Goal: Task Accomplishment & Management: Manage account settings

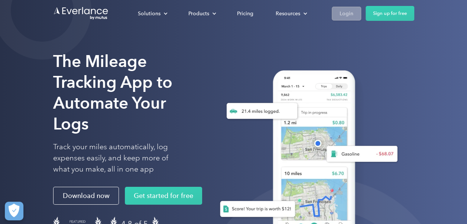
click at [343, 13] on div "Login" at bounding box center [347, 13] width 14 height 9
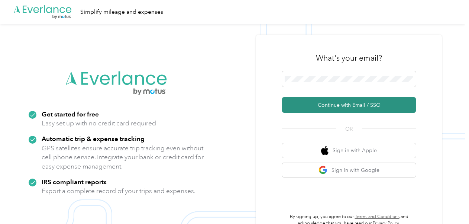
click at [346, 104] on button "Continue with Email / SSO" at bounding box center [349, 105] width 134 height 16
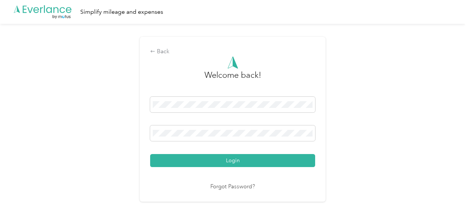
click at [248, 158] on button "Login" at bounding box center [232, 160] width 165 height 13
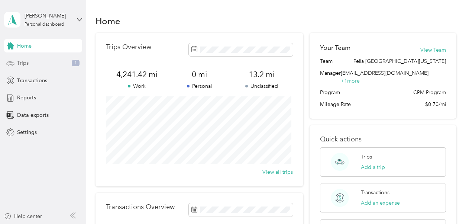
click at [41, 62] on div "Trips 1" at bounding box center [43, 63] width 78 height 13
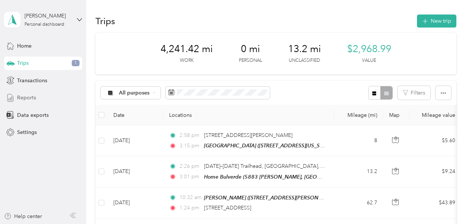
click at [33, 100] on span "Reports" at bounding box center [26, 98] width 19 height 8
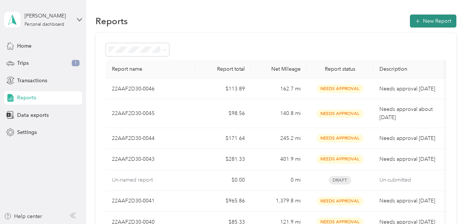
click at [419, 22] on button "New Report" at bounding box center [433, 20] width 46 height 13
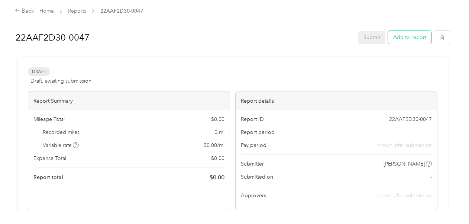
click at [403, 37] on button "Add to report" at bounding box center [409, 37] width 43 height 13
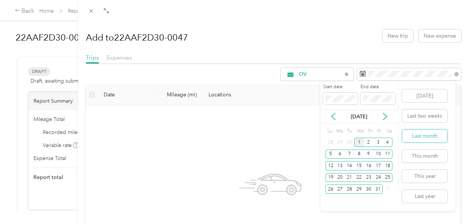
click at [429, 135] on button "Last month" at bounding box center [424, 135] width 45 height 13
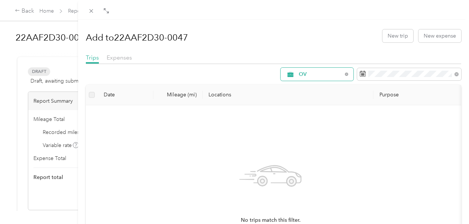
click at [323, 75] on span "OV" at bounding box center [320, 74] width 43 height 5
click at [323, 90] on span "All Purposes" at bounding box center [320, 88] width 55 height 8
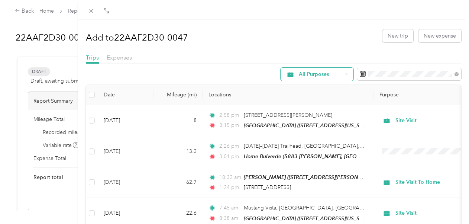
click at [314, 72] on span "All Purposes" at bounding box center [320, 74] width 43 height 5
click at [304, 102] on li "Unclassified" at bounding box center [314, 100] width 79 height 13
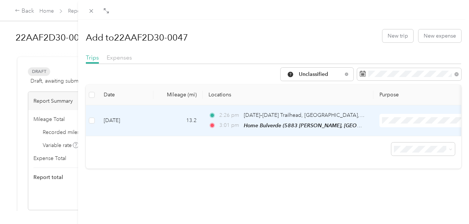
click at [397, 71] on li "Site Visit To Home" at bounding box center [423, 65] width 92 height 13
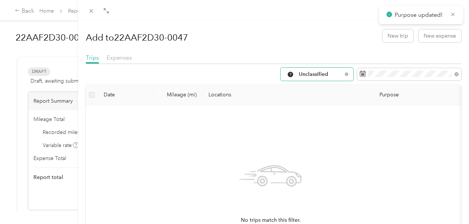
click at [325, 74] on span "Unclassified" at bounding box center [320, 74] width 43 height 5
click at [322, 91] on li "All Purposes" at bounding box center [314, 87] width 79 height 13
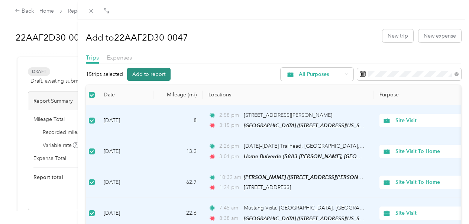
click at [153, 73] on button "Add to report" at bounding box center [148, 74] width 43 height 13
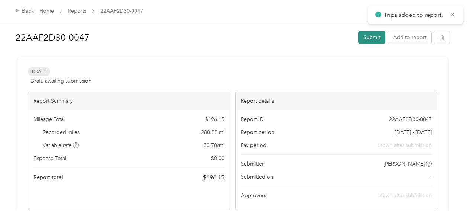
click at [375, 37] on button "Submit" at bounding box center [371, 37] width 27 height 13
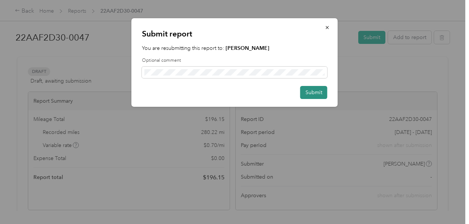
click at [319, 91] on button "Submit" at bounding box center [313, 92] width 27 height 13
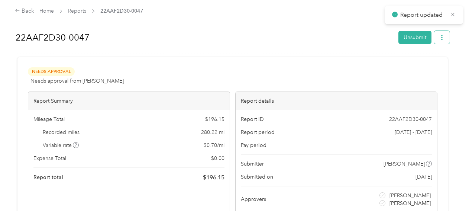
click at [439, 39] on icon "button" at bounding box center [441, 37] width 5 height 5
click at [422, 64] on span "Download" at bounding box center [419, 65] width 25 height 8
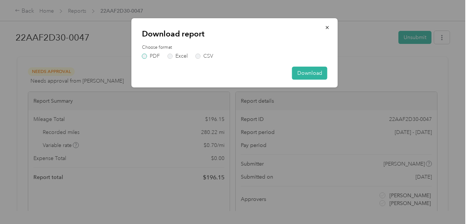
drag, startPoint x: 142, startPoint y: 55, endPoint x: 174, endPoint y: 59, distance: 32.7
click at [142, 55] on label "PDF" at bounding box center [151, 56] width 18 height 5
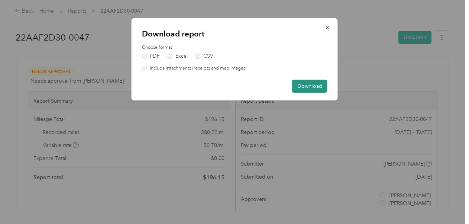
click at [319, 83] on button "Download" at bounding box center [309, 86] width 35 height 13
